Goal: Navigation & Orientation: Find specific page/section

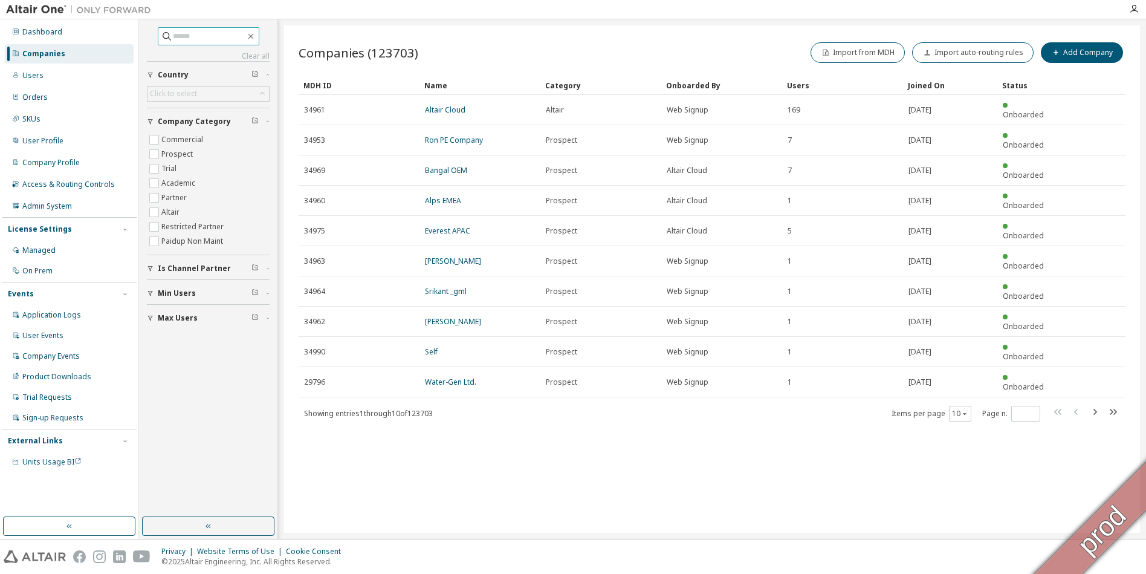
click at [204, 35] on input "text" at bounding box center [209, 36] width 73 height 12
click at [37, 82] on div "Users" at bounding box center [69, 75] width 129 height 19
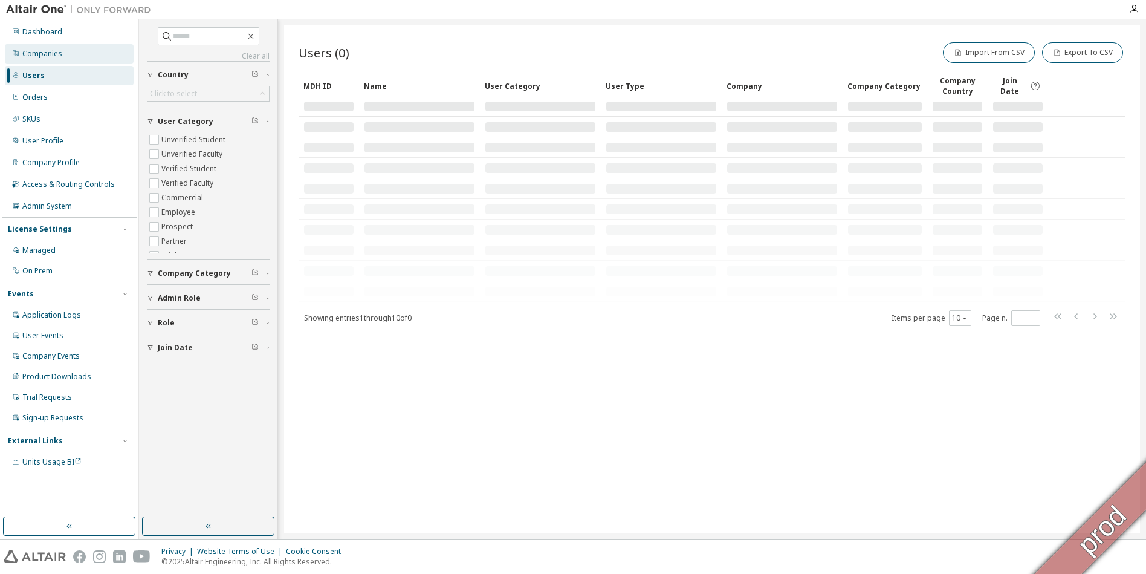
click at [35, 53] on div "Companies" at bounding box center [42, 54] width 40 height 10
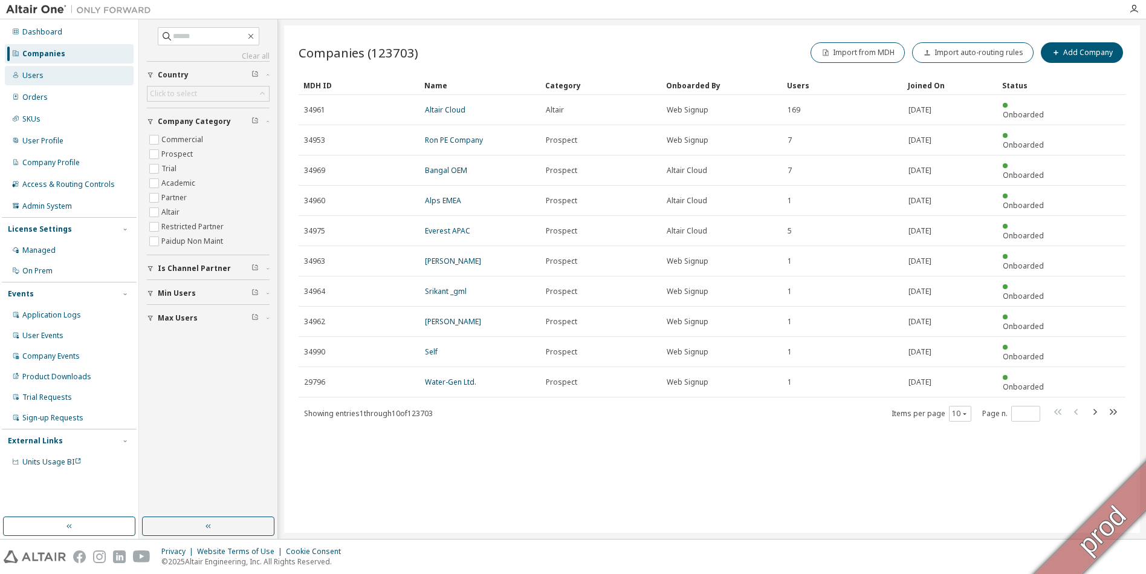
click at [35, 71] on div "Users" at bounding box center [32, 76] width 21 height 10
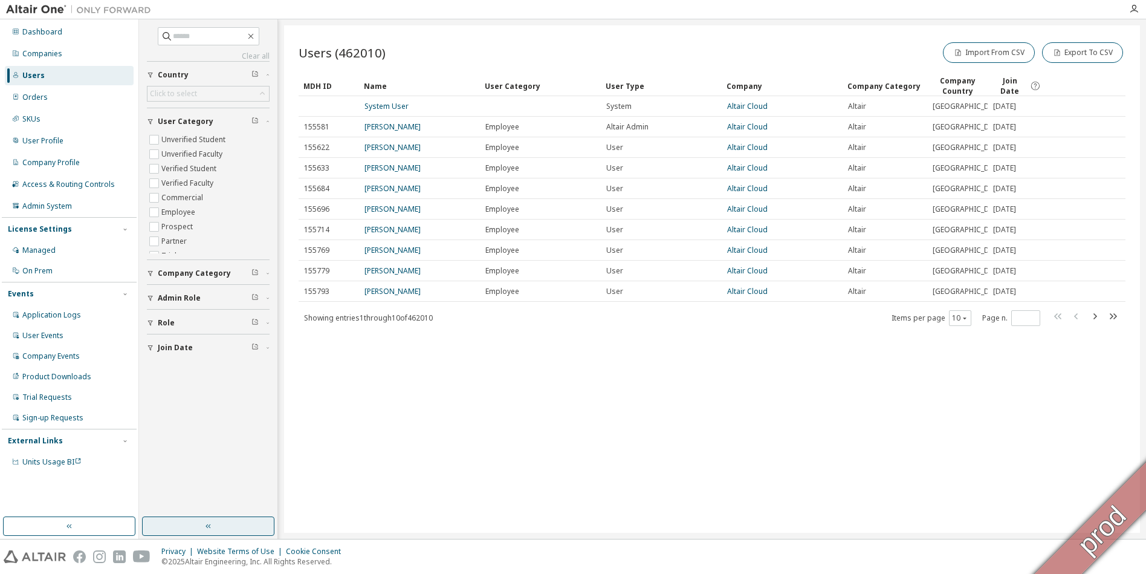
click at [218, 524] on button "button" at bounding box center [208, 525] width 132 height 19
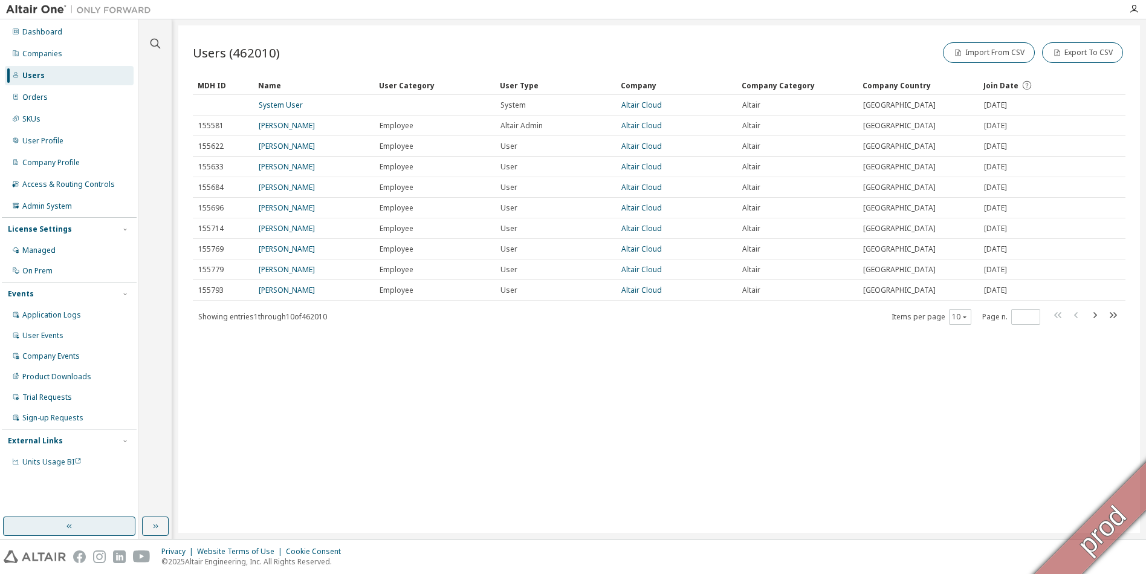
click at [95, 525] on button "button" at bounding box center [69, 525] width 132 height 19
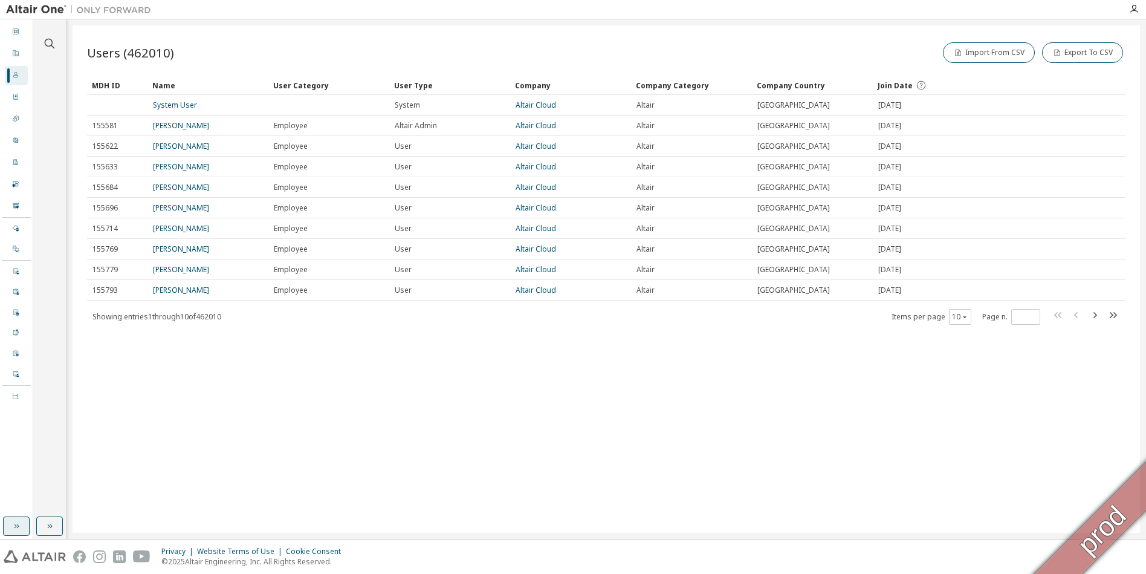
click at [15, 529] on icon "button" at bounding box center [16, 526] width 10 height 10
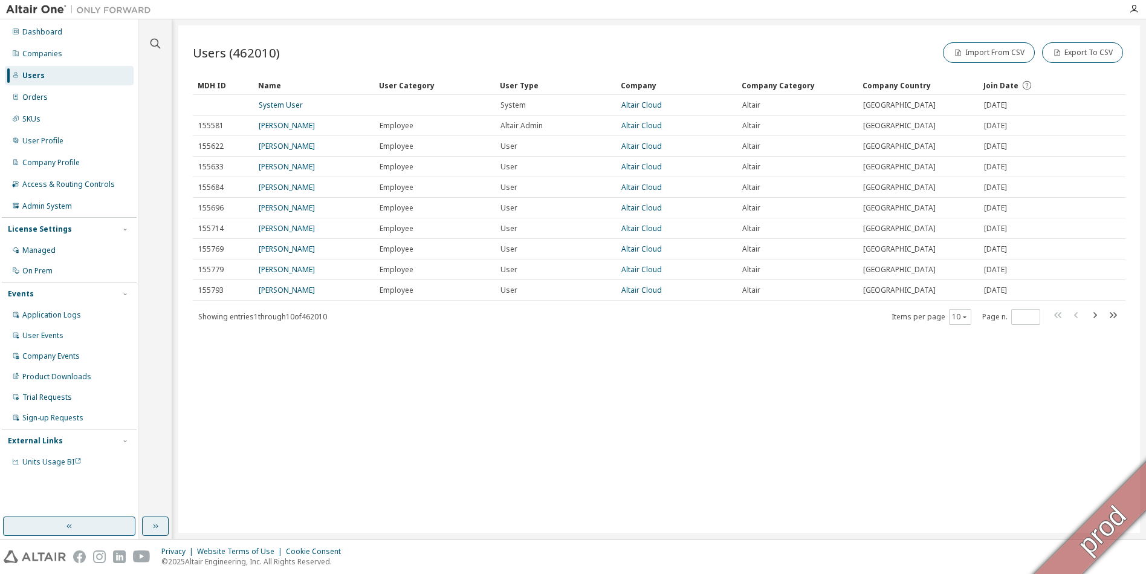
click at [146, 531] on button "button" at bounding box center [155, 525] width 27 height 19
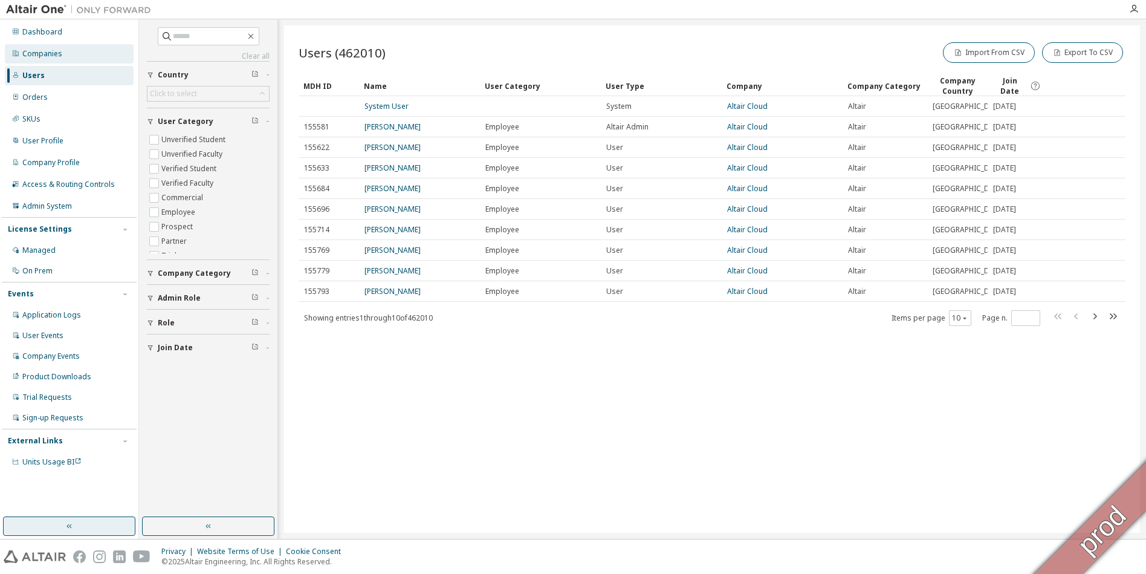
click at [27, 54] on div "Companies" at bounding box center [42, 54] width 40 height 10
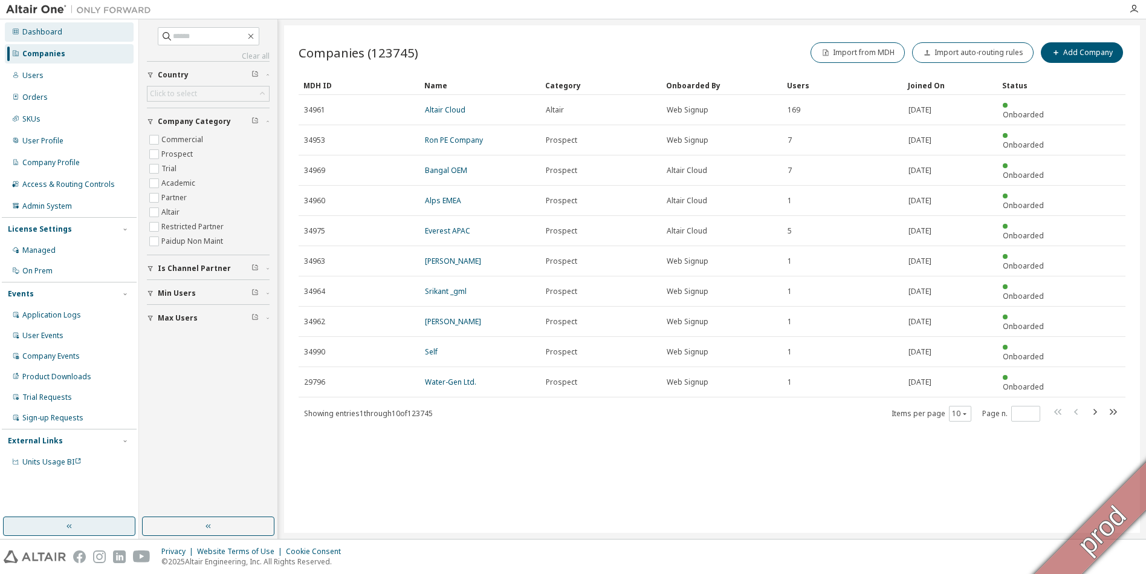
click at [38, 36] on div "Dashboard" at bounding box center [42, 32] width 40 height 10
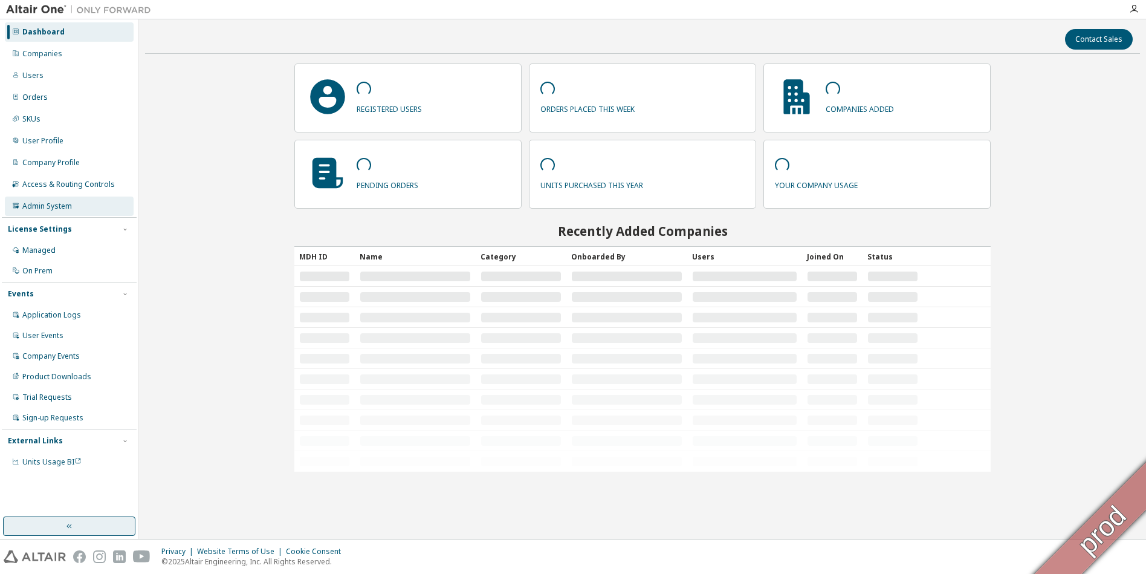
click at [59, 204] on div "Admin System" at bounding box center [47, 206] width 50 height 10
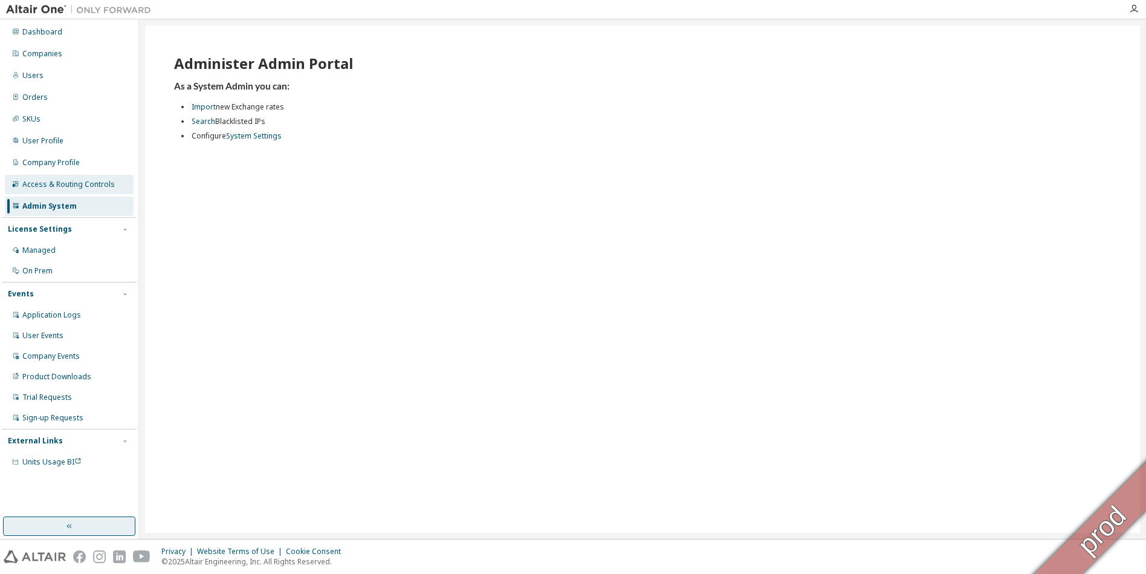
click at [58, 186] on div "Access & Routing Controls" at bounding box center [68, 184] width 92 height 10
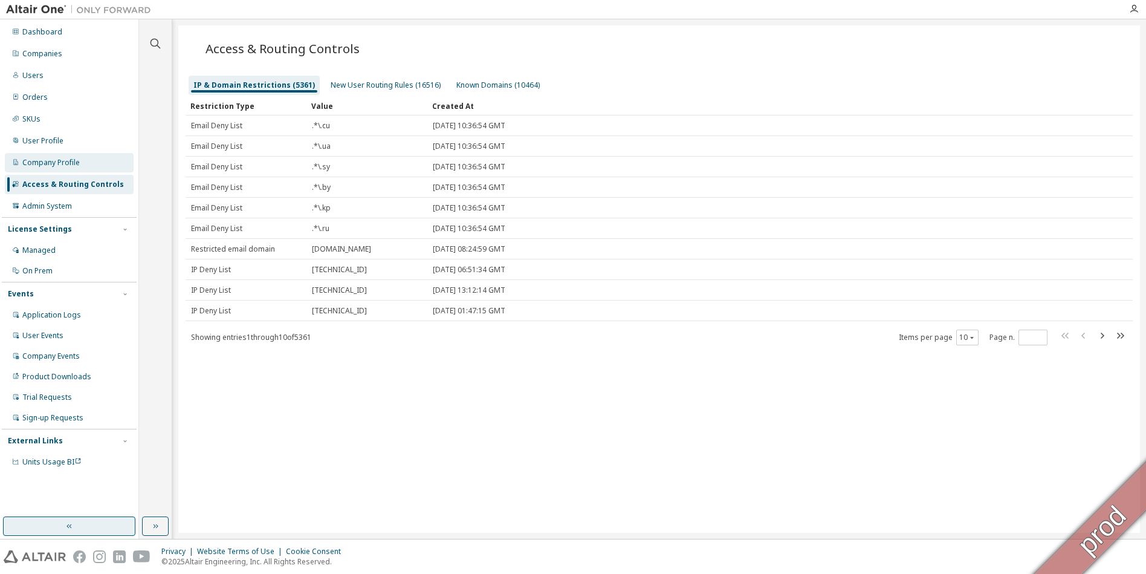
click at [56, 163] on div "Company Profile" at bounding box center [50, 163] width 57 height 10
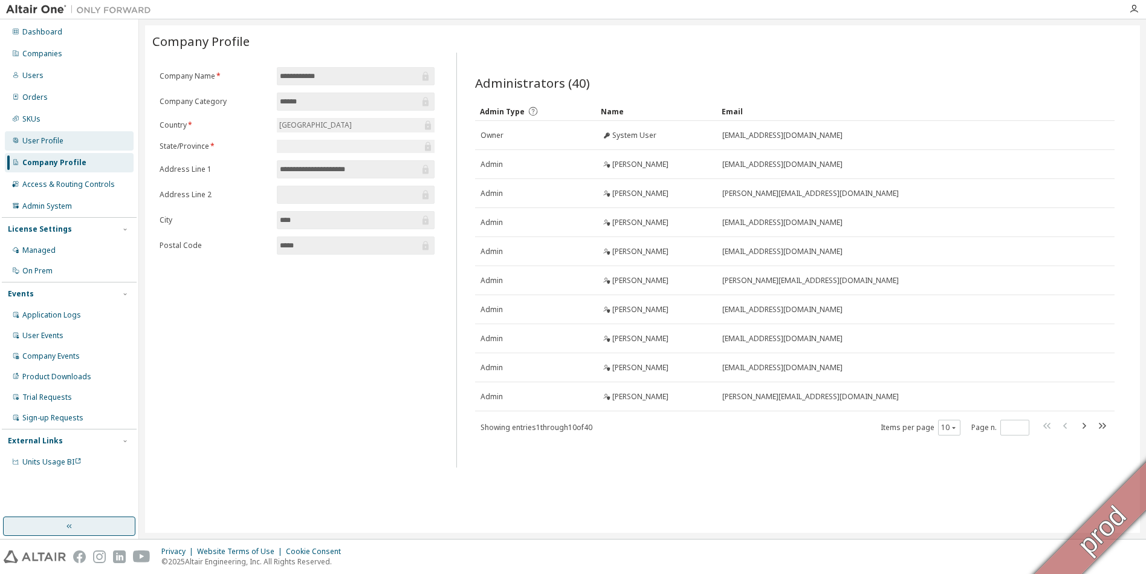
click at [53, 143] on div "User Profile" at bounding box center [42, 141] width 41 height 10
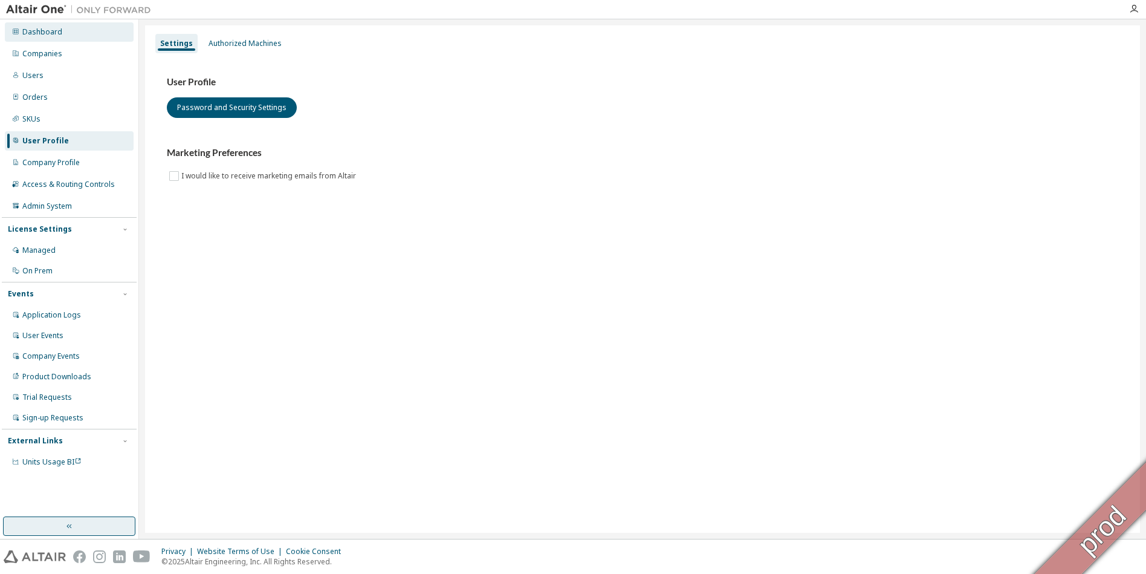
click at [33, 35] on div "Dashboard" at bounding box center [42, 32] width 40 height 10
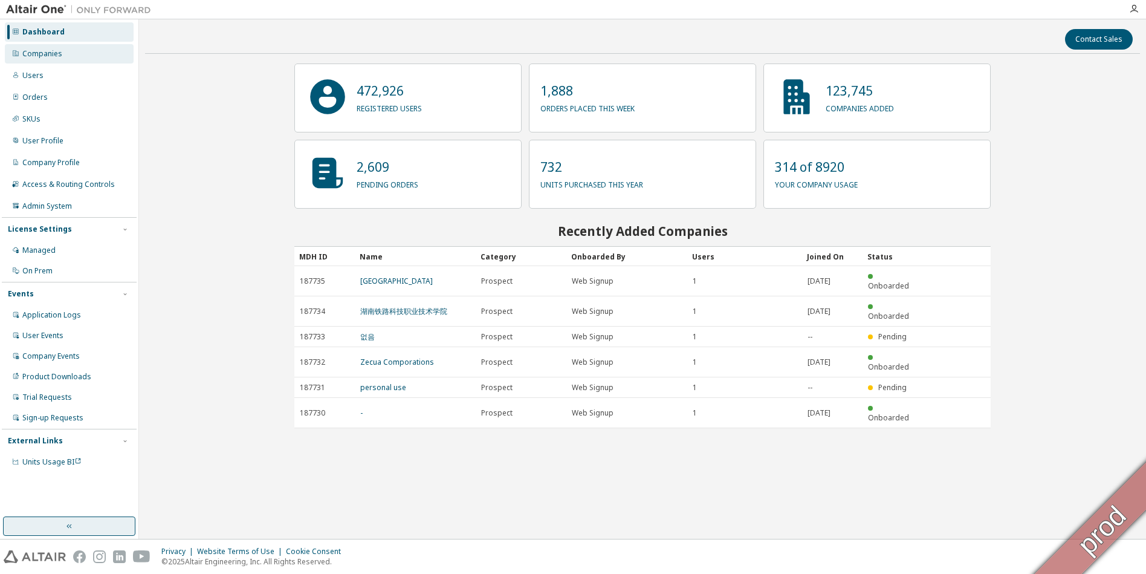
click at [31, 57] on div "Companies" at bounding box center [42, 54] width 40 height 10
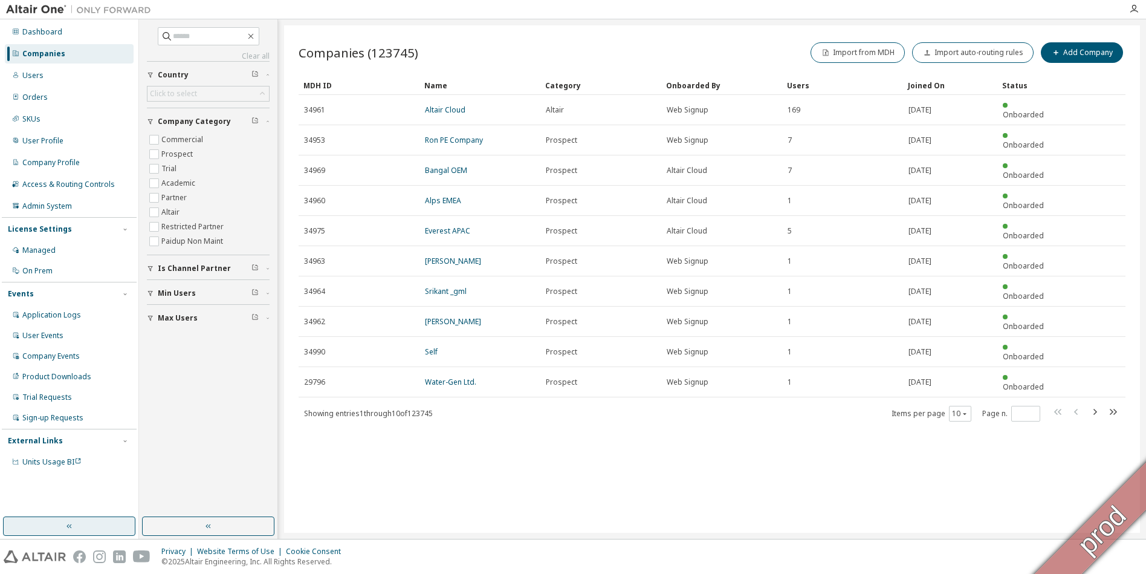
drag, startPoint x: 226, startPoint y: 525, endPoint x: 216, endPoint y: 526, distance: 10.4
click at [226, 525] on button "button" at bounding box center [208, 525] width 132 height 19
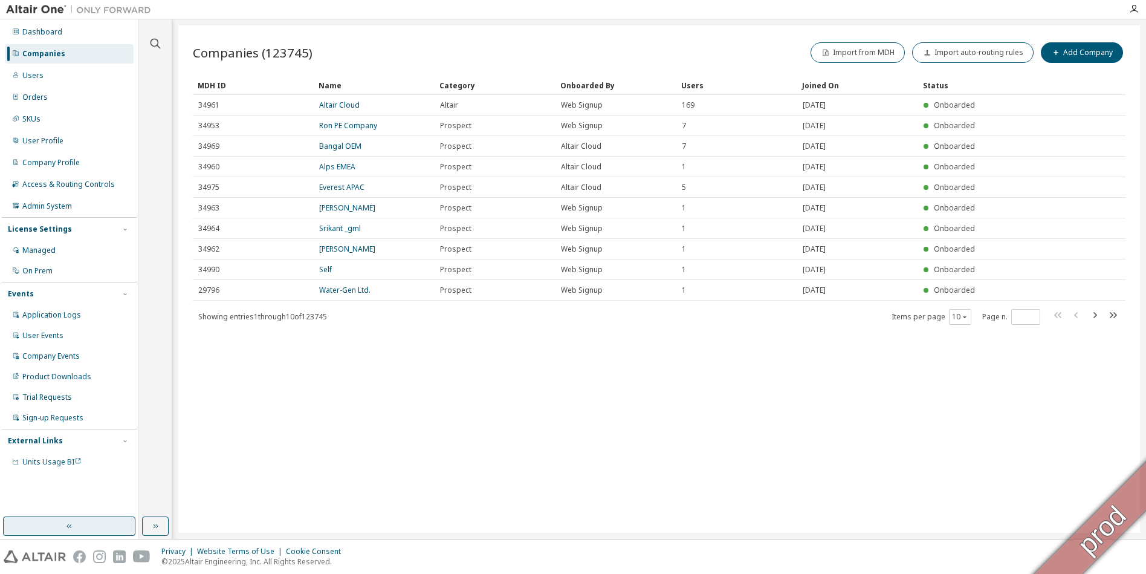
click at [79, 533] on button "button" at bounding box center [69, 525] width 132 height 19
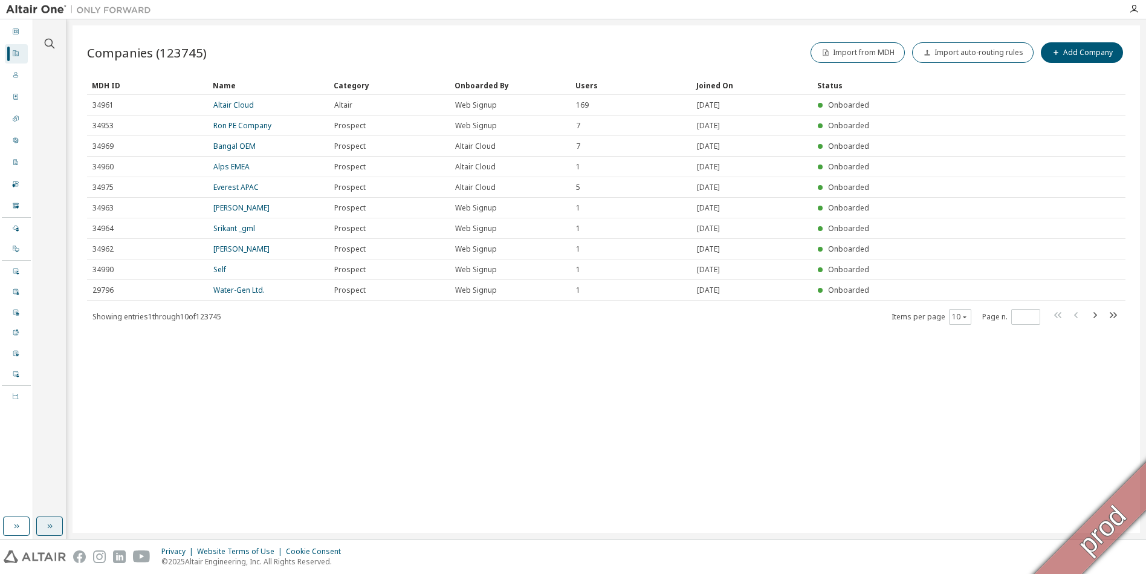
click at [44, 529] on button "button" at bounding box center [49, 525] width 27 height 19
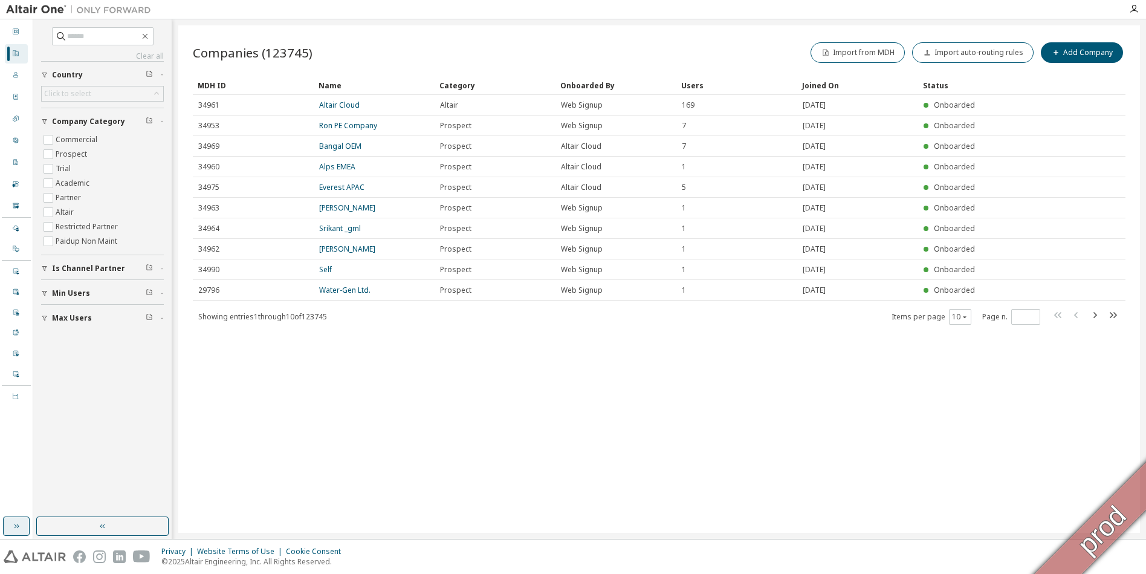
click at [15, 526] on icon "button" at bounding box center [16, 526] width 10 height 10
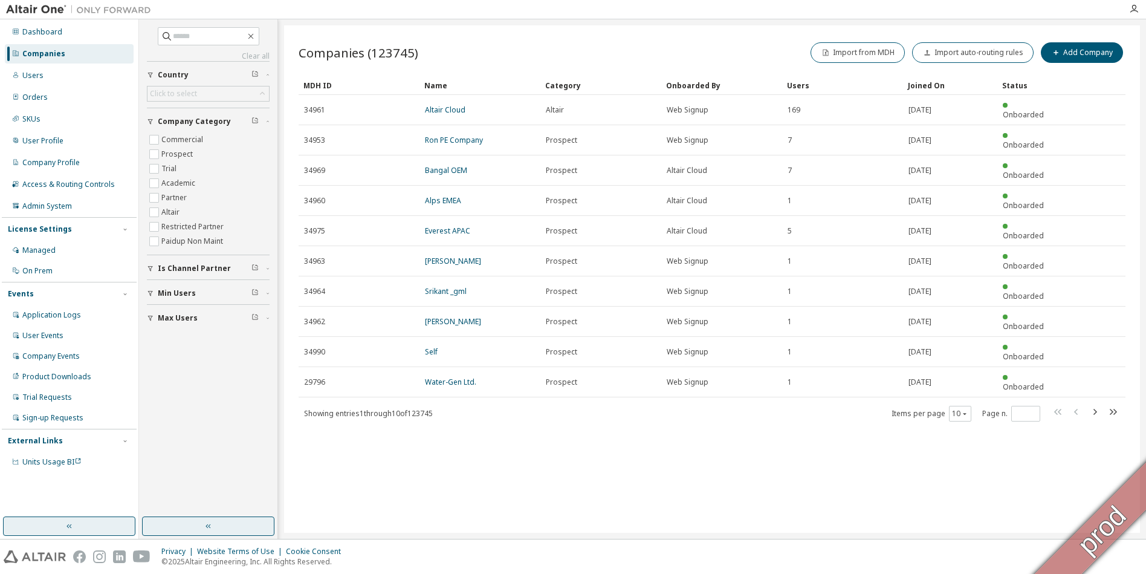
click at [173, 524] on button "button" at bounding box center [208, 525] width 132 height 19
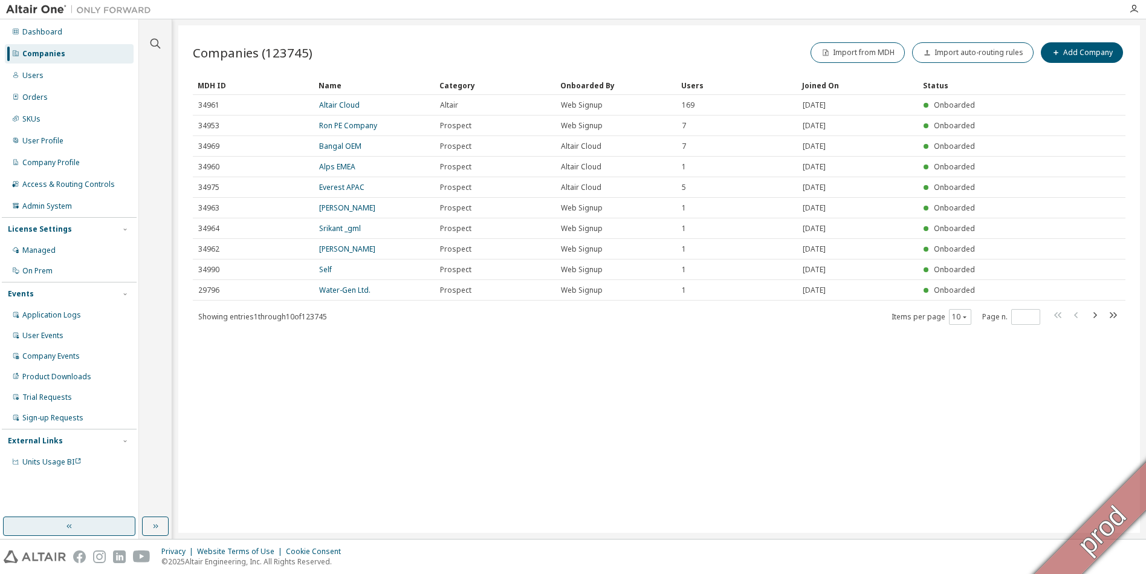
click at [89, 526] on button "button" at bounding box center [69, 525] width 132 height 19
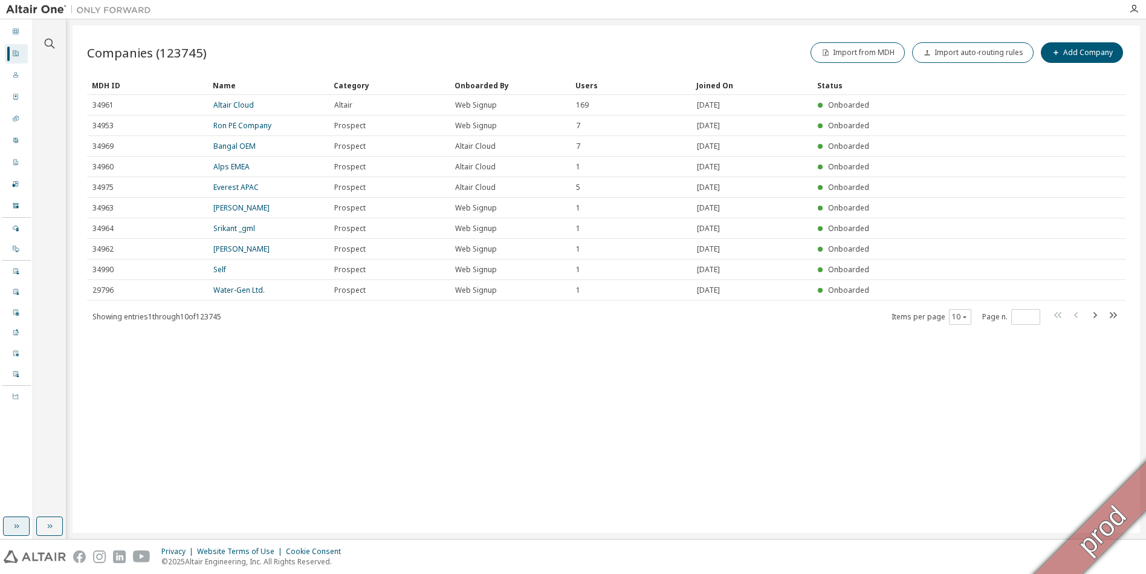
click at [22, 530] on button "button" at bounding box center [16, 525] width 27 height 19
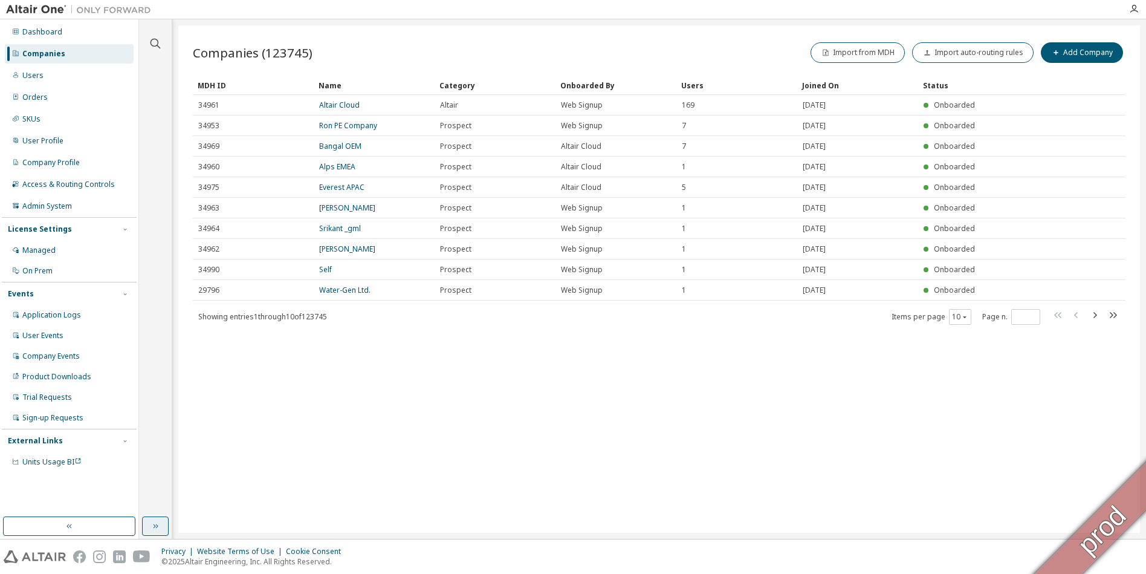
click at [158, 533] on button "button" at bounding box center [155, 525] width 27 height 19
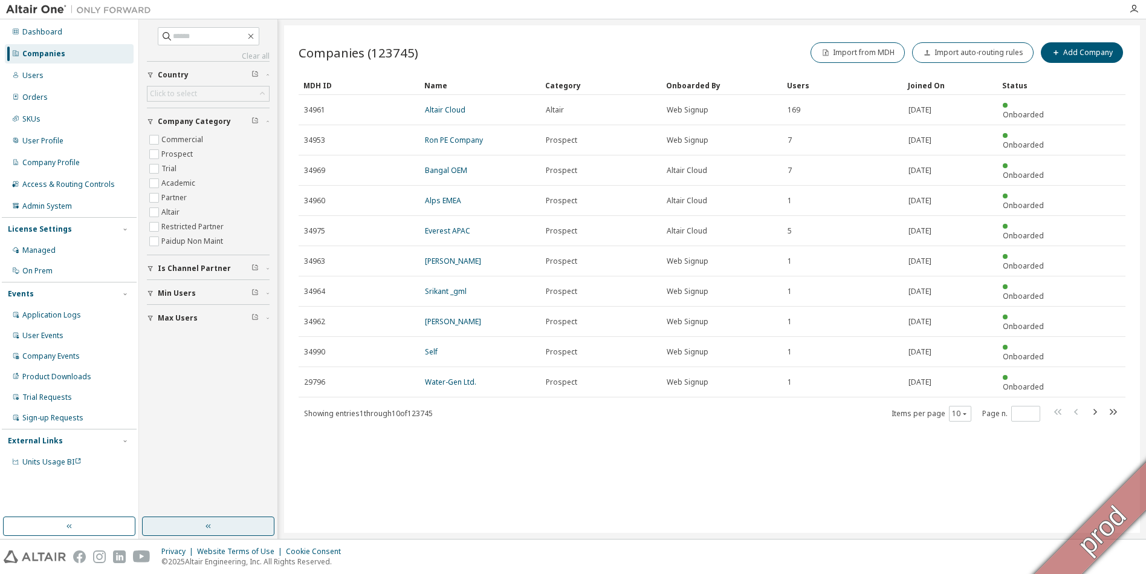
click at [160, 534] on button "button" at bounding box center [208, 525] width 132 height 19
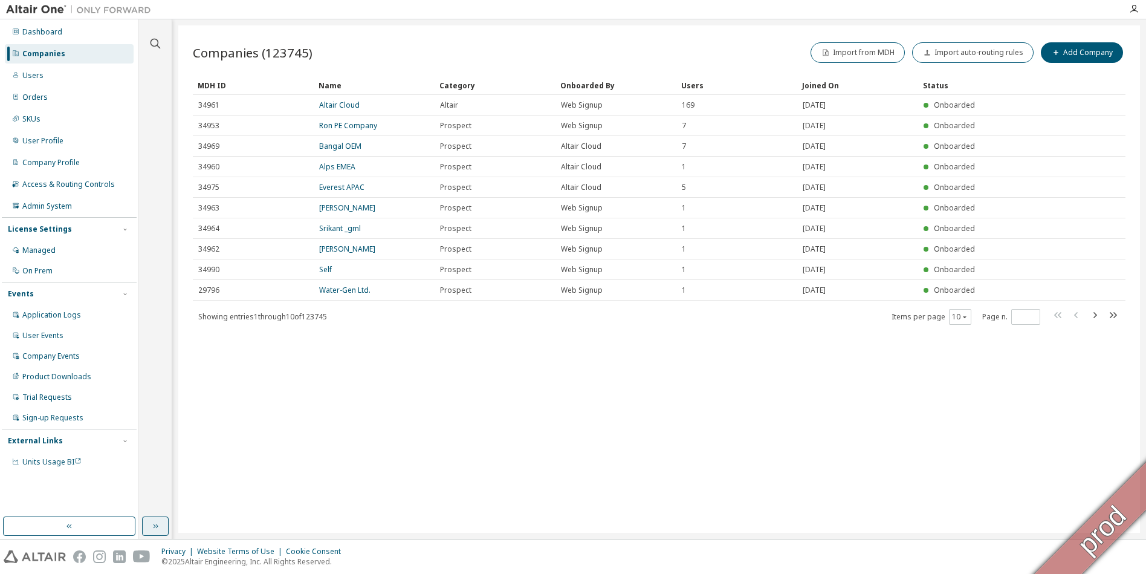
click at [146, 526] on button "button" at bounding box center [155, 525] width 27 height 19
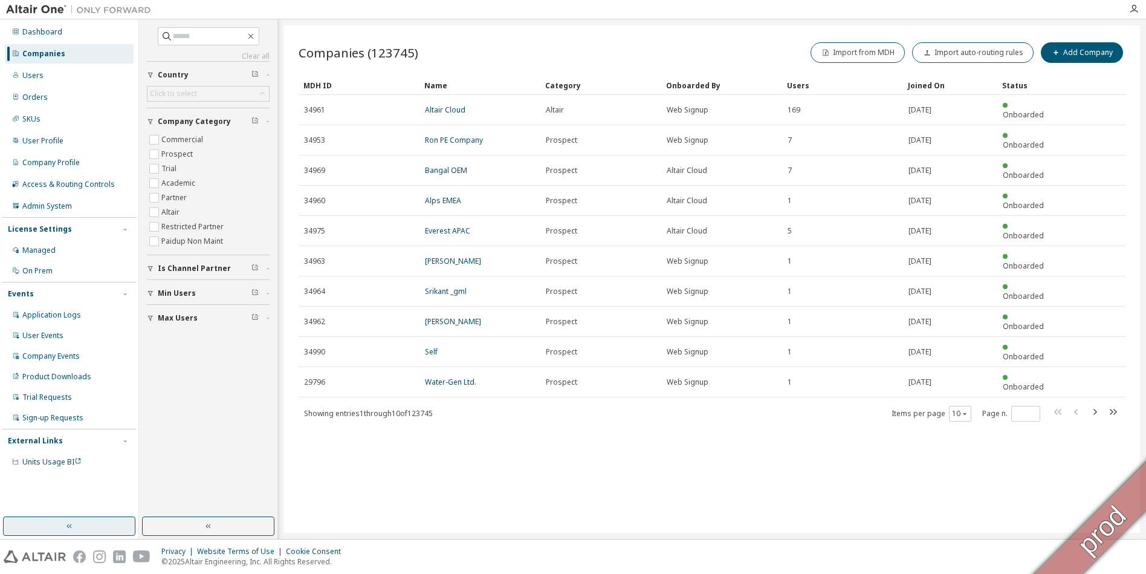
click at [112, 528] on button "button" at bounding box center [69, 525] width 132 height 19
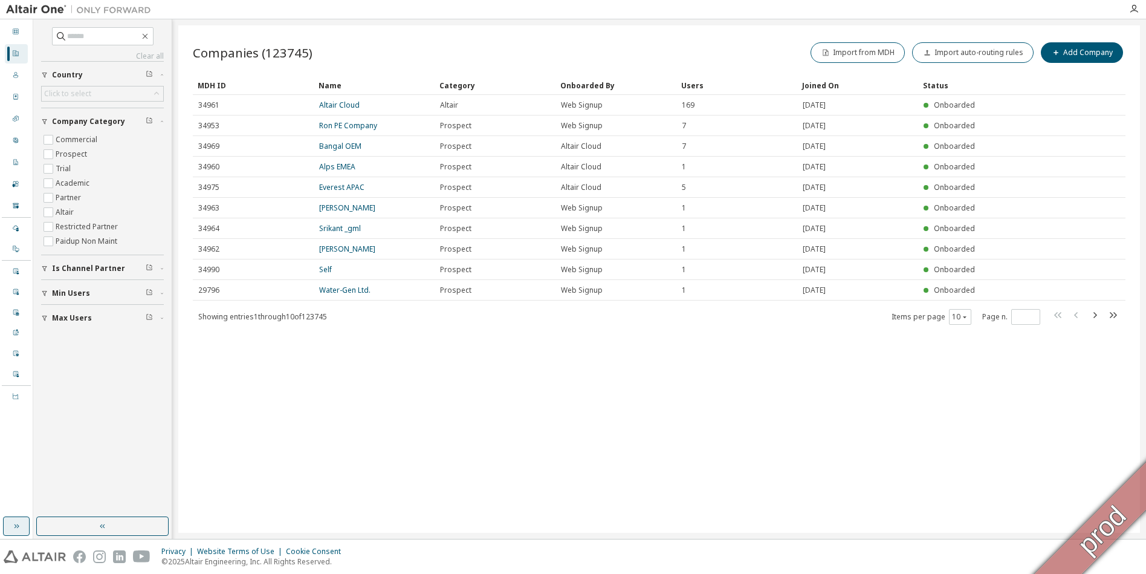
click at [18, 526] on icon "button" at bounding box center [16, 526] width 10 height 10
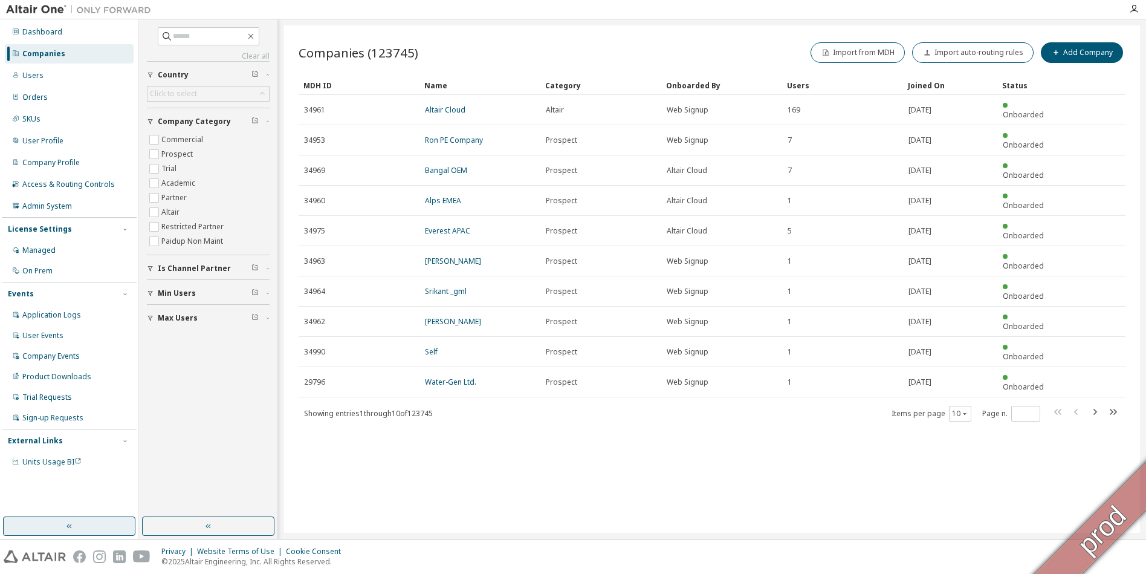
click at [97, 522] on button "button" at bounding box center [69, 525] width 132 height 19
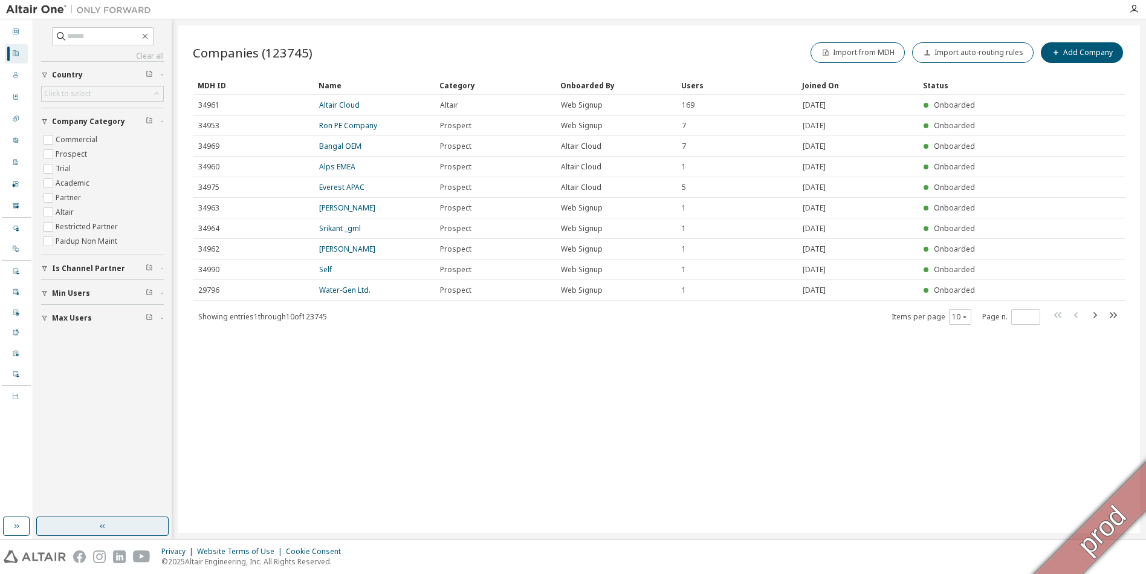
click at [76, 531] on button "button" at bounding box center [102, 525] width 132 height 19
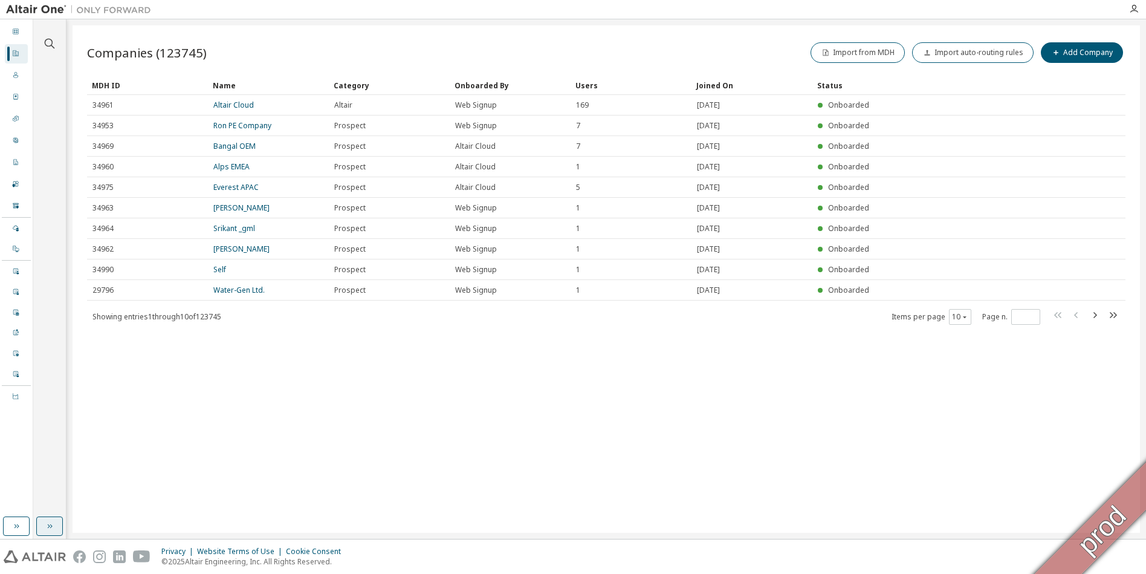
click at [50, 532] on button "button" at bounding box center [49, 525] width 27 height 19
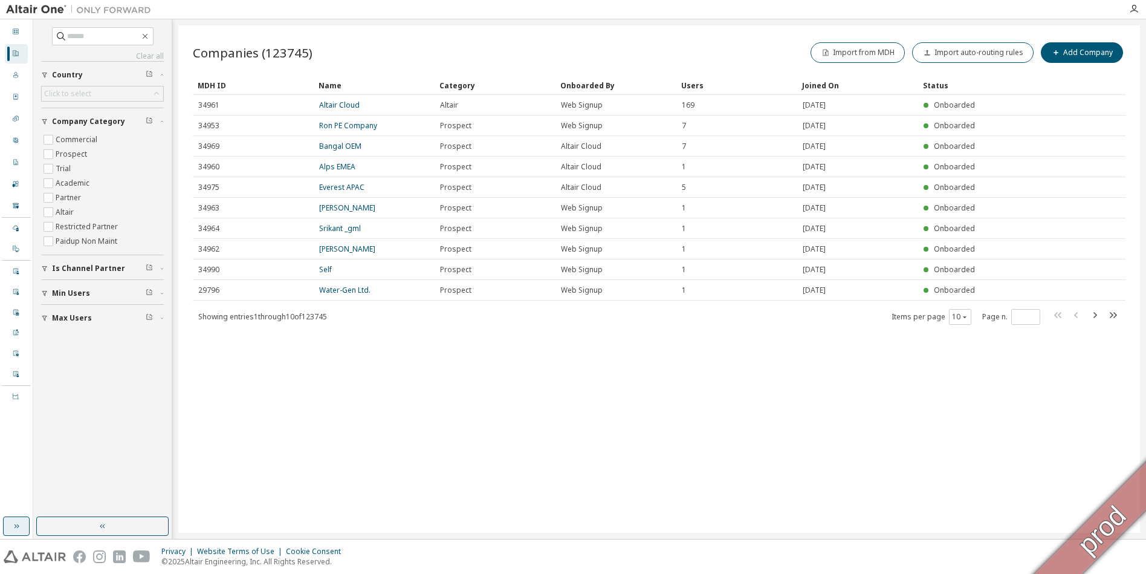
click at [16, 533] on button "button" at bounding box center [16, 525] width 27 height 19
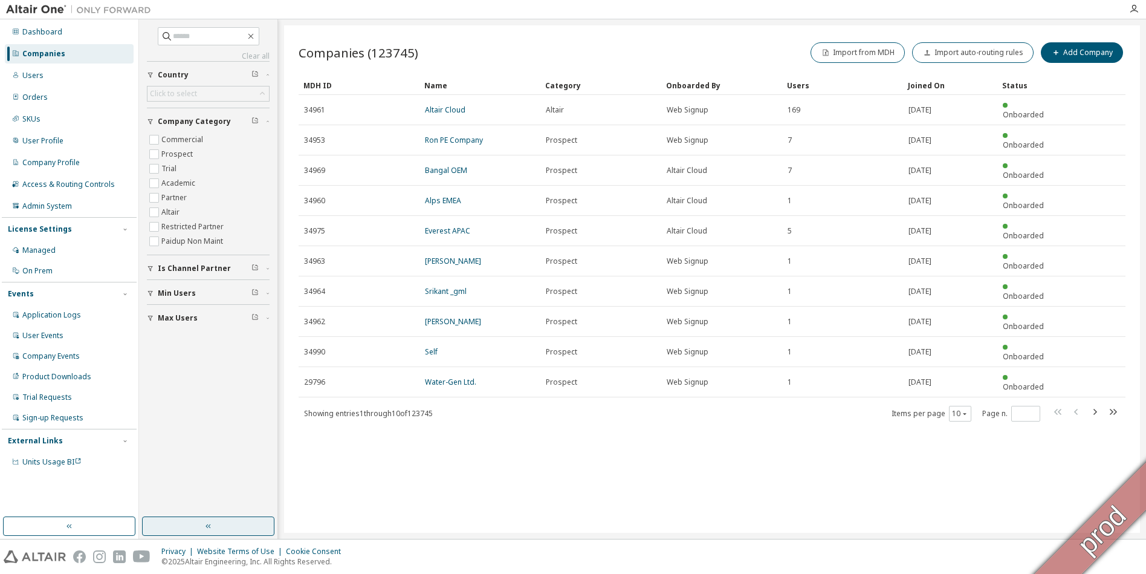
click at [208, 523] on icon "button" at bounding box center [209, 526] width 10 height 10
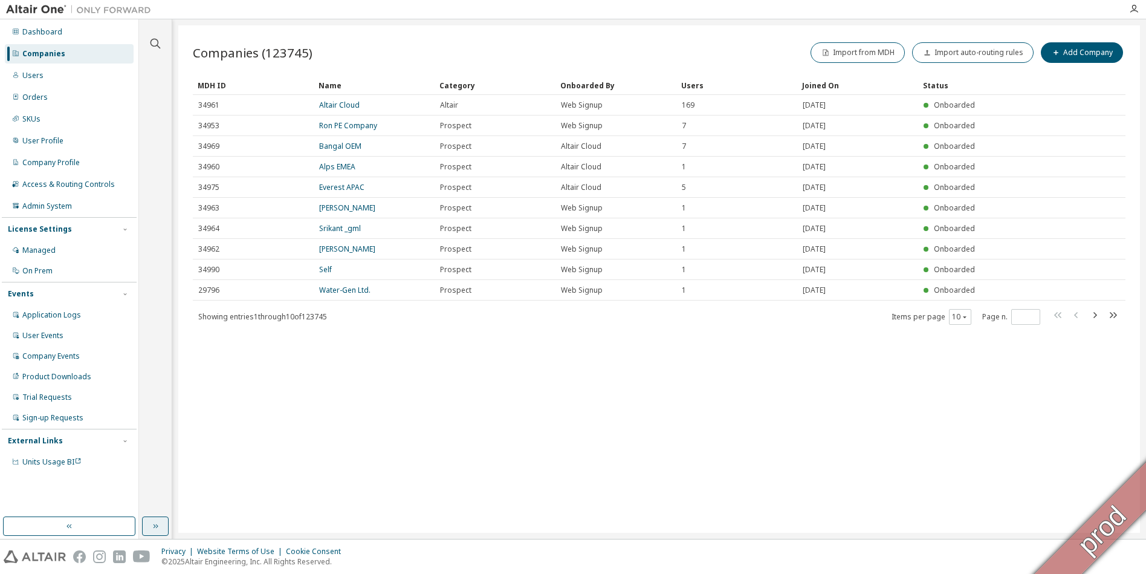
click at [99, 535] on div "Dashboard Companies Users Orders SKUs User Profile Company Profile Access & Rou…" at bounding box center [69, 278] width 139 height 519
click at [112, 526] on button "button" at bounding box center [69, 525] width 132 height 19
